Goal: Task Accomplishment & Management: Manage account settings

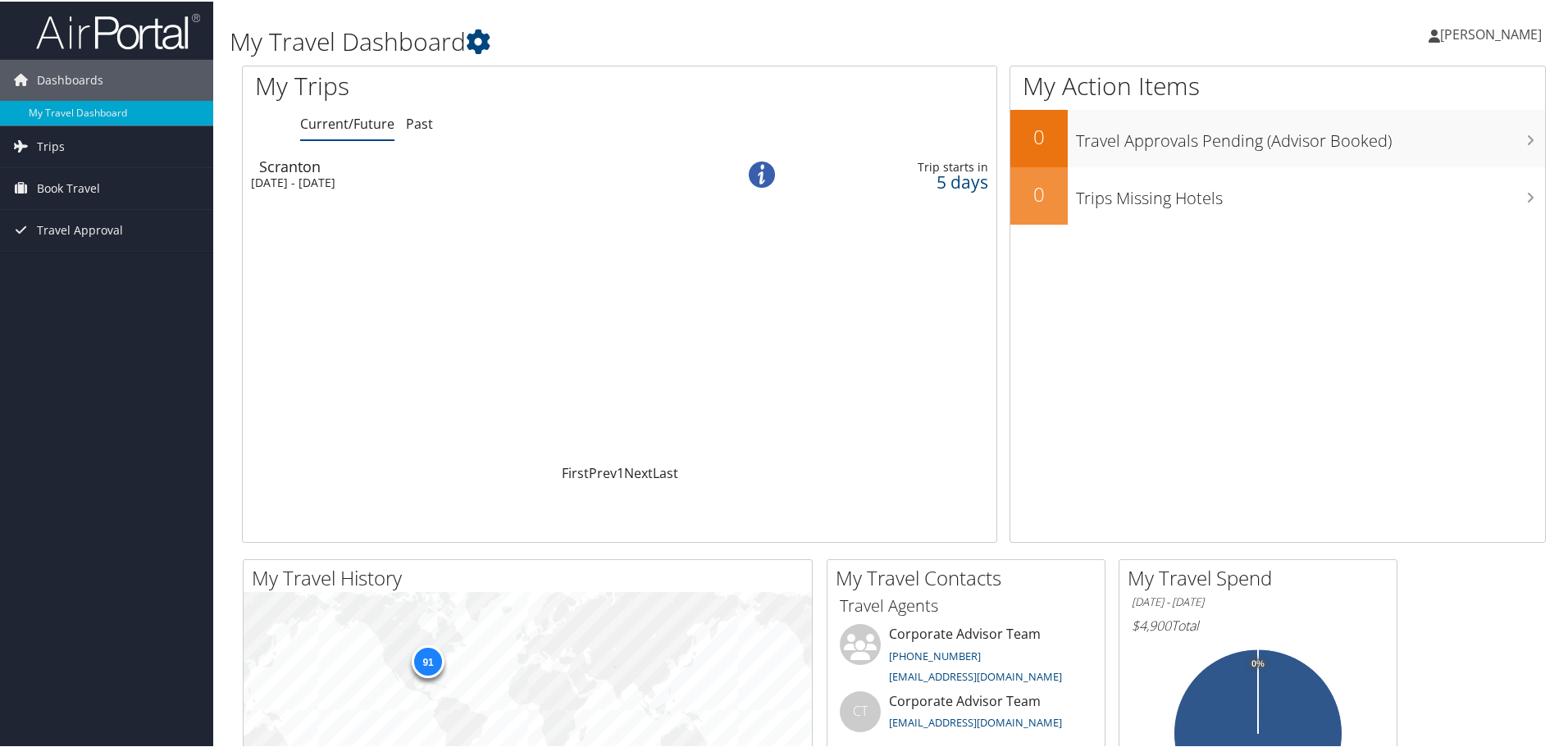
click at [293, 170] on div "Scranton" at bounding box center [479, 165] width 440 height 15
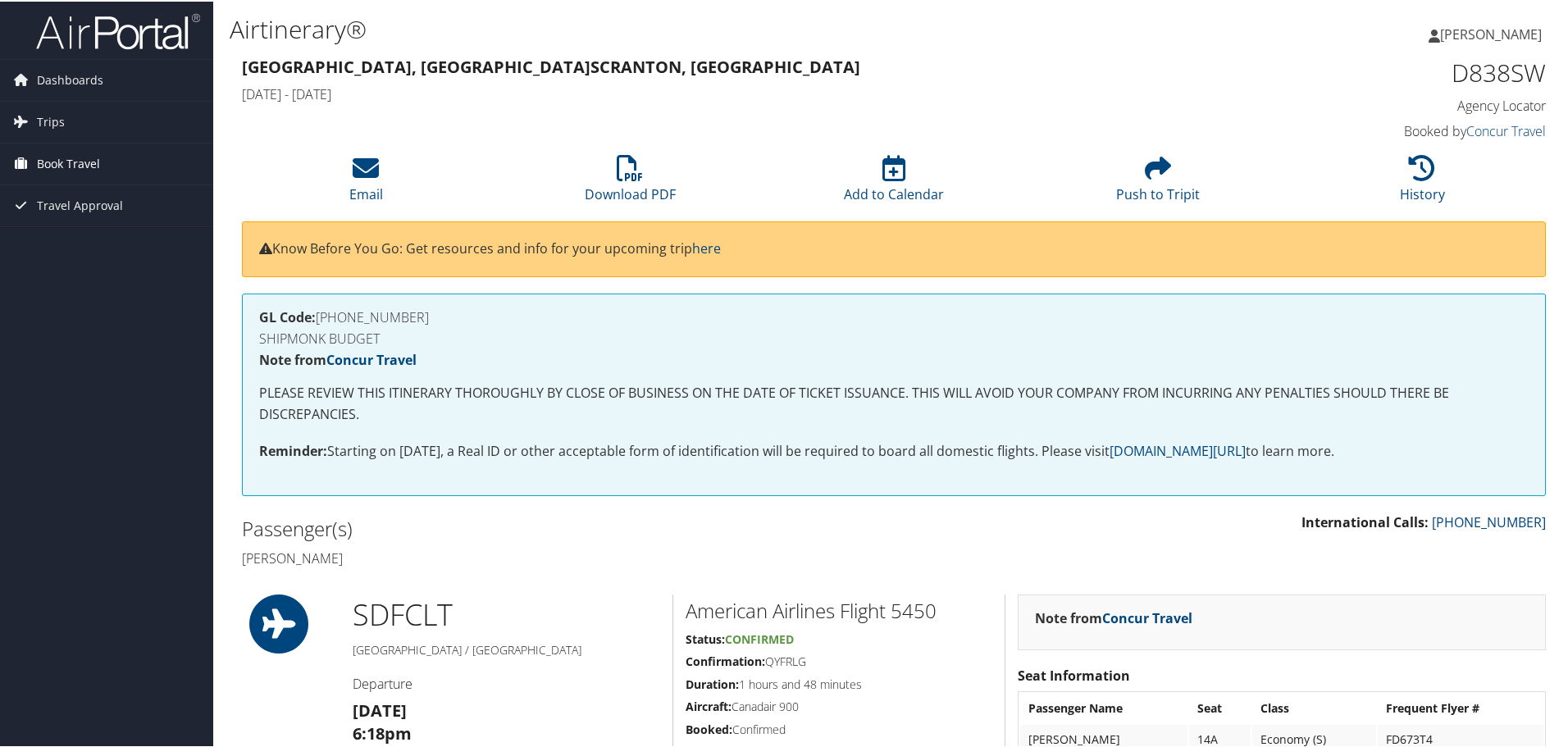
click at [74, 163] on span "Book Travel" at bounding box center [69, 162] width 64 height 41
click at [114, 241] on link "Book/Manage Online Trips" at bounding box center [106, 244] width 213 height 24
